Goal: Find specific page/section: Find specific page/section

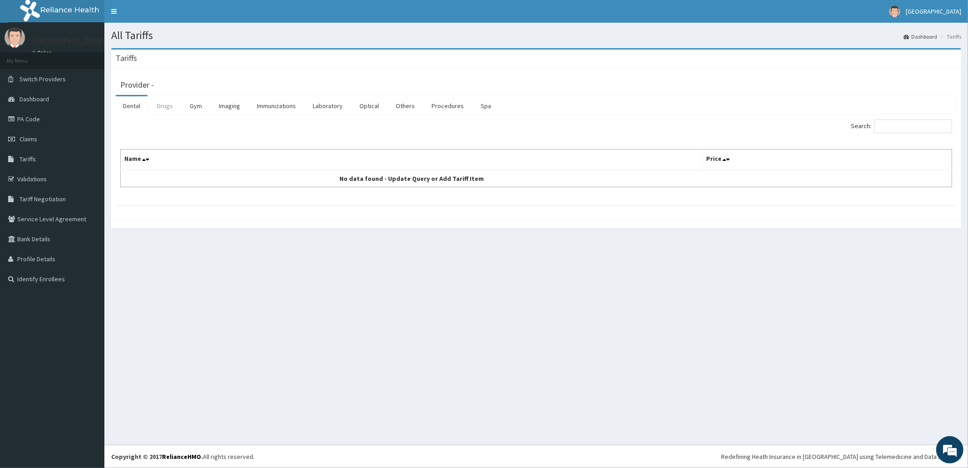
click at [170, 108] on link "Drugs" at bounding box center [165, 105] width 30 height 19
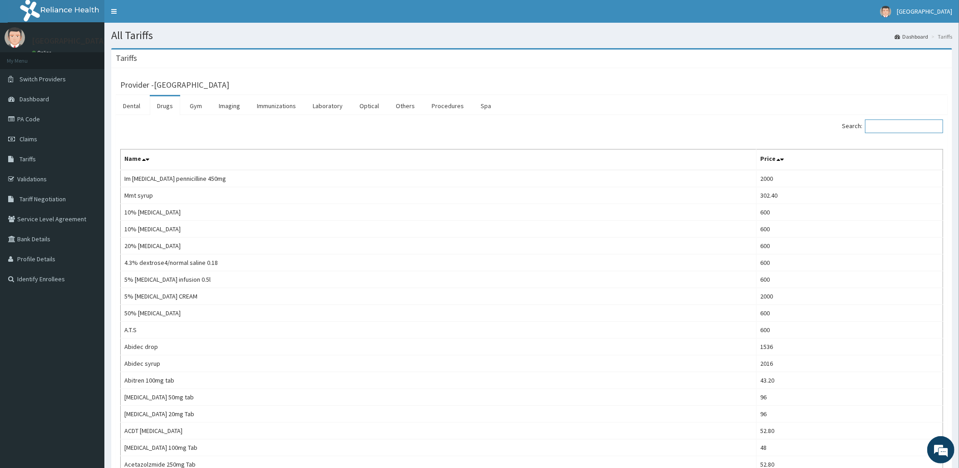
click at [879, 126] on input "Search:" at bounding box center [904, 126] width 78 height 14
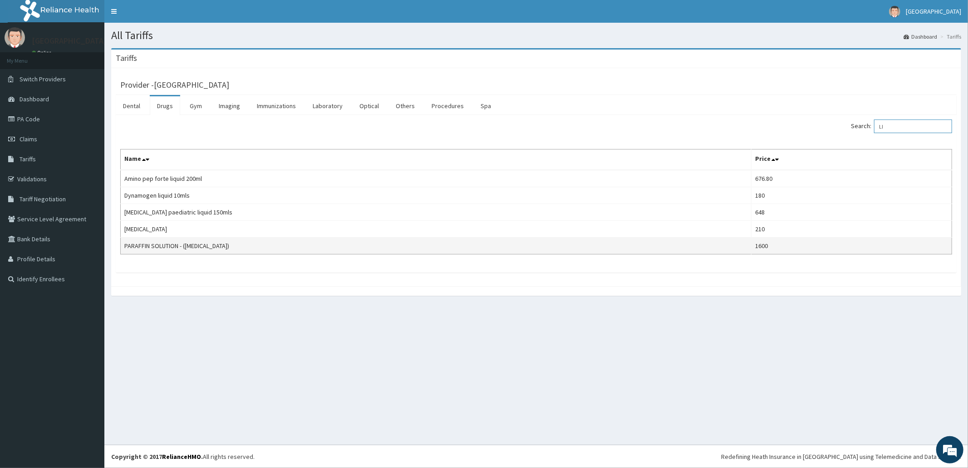
type input "L"
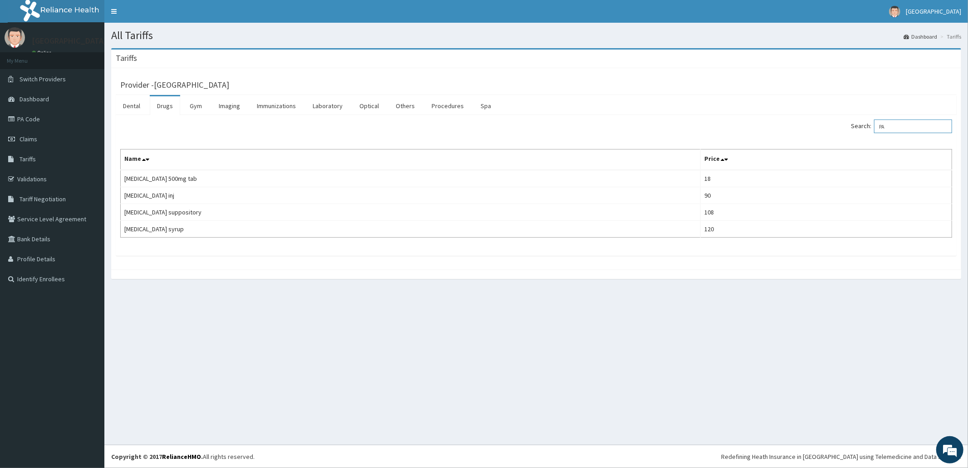
type input "P"
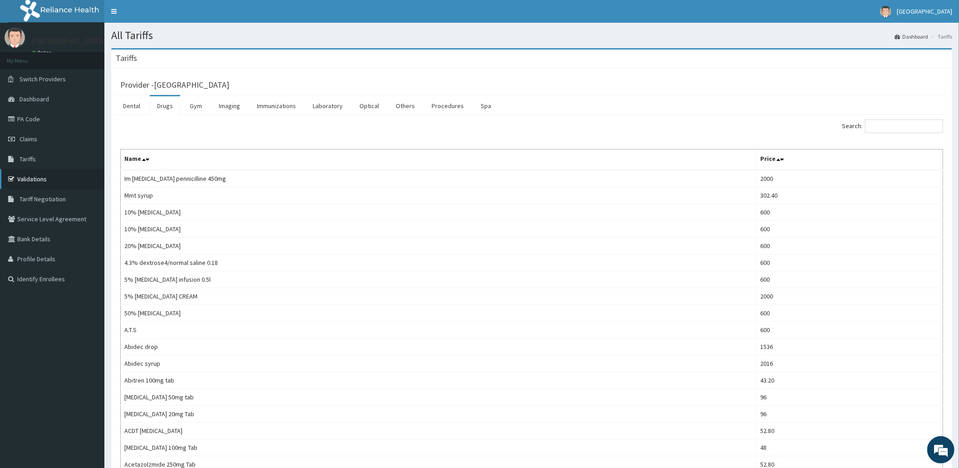
click at [80, 181] on link "Validations" at bounding box center [52, 179] width 104 height 20
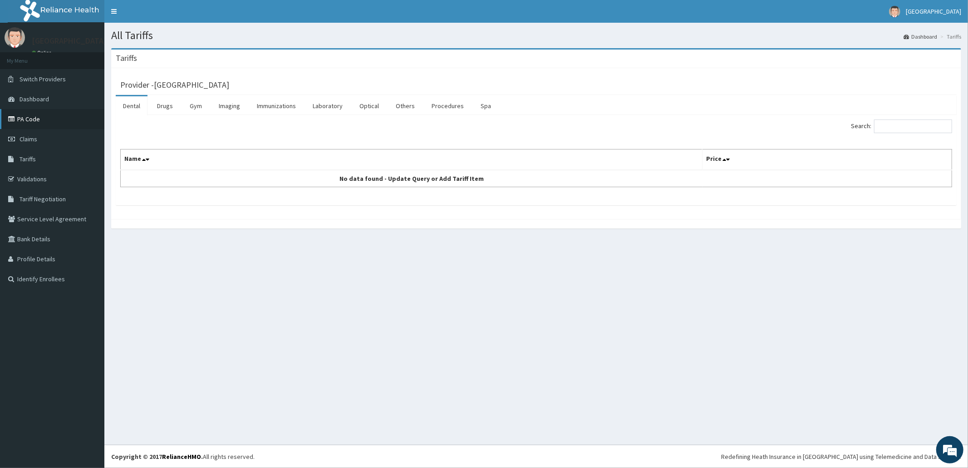
click at [46, 118] on link "PA Code" at bounding box center [52, 119] width 104 height 20
